Goal: Go to known website: Go to known website

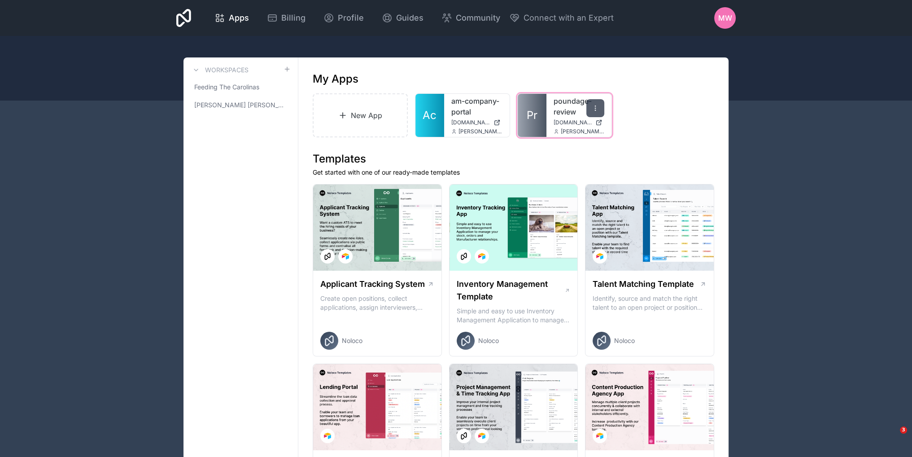
click at [593, 107] on icon at bounding box center [595, 108] width 7 height 7
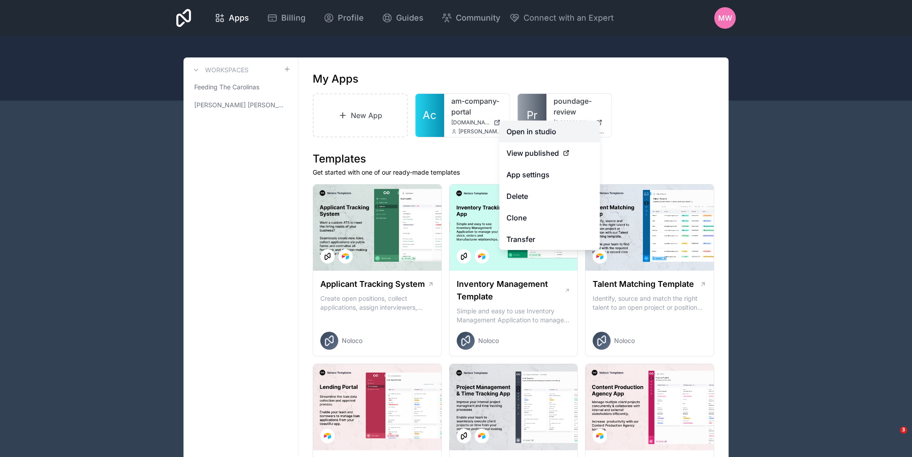
click at [525, 130] on link "Open in studio" at bounding box center [550, 132] width 101 height 22
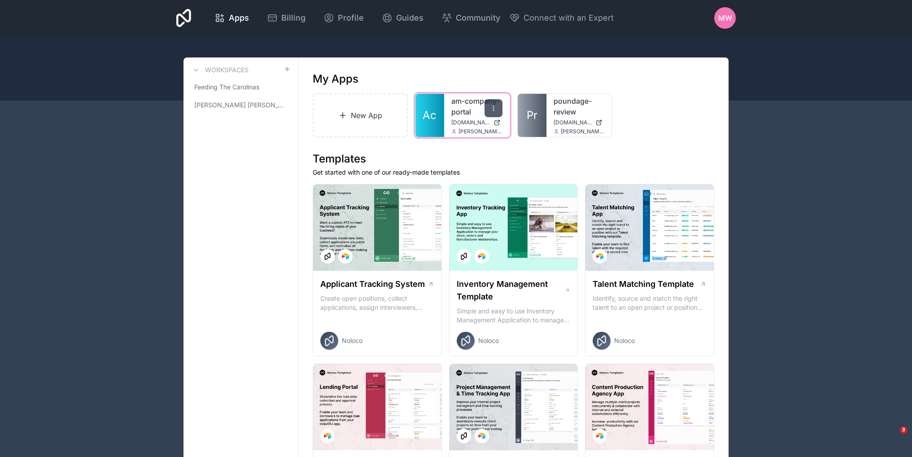
click at [495, 108] on icon at bounding box center [493, 108] width 7 height 7
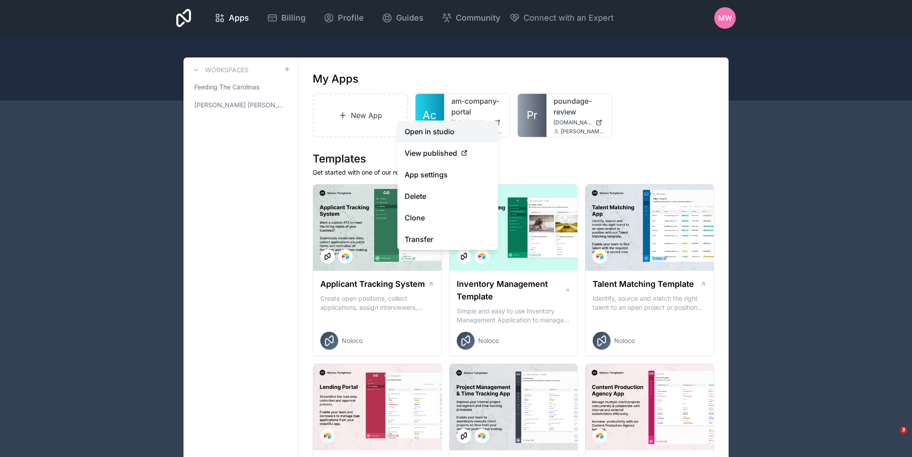
click at [431, 135] on link "Open in studio" at bounding box center [448, 132] width 101 height 22
